Goal: Find specific page/section: Find specific page/section

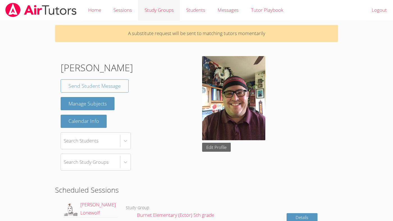
click at [166, 9] on link "Study Groups" at bounding box center [159, 10] width 42 height 20
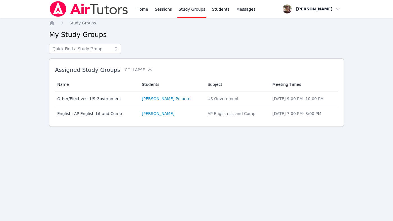
click at [193, 10] on link "Study Groups" at bounding box center [191, 9] width 29 height 18
